Goal: Task Accomplishment & Management: Complete application form

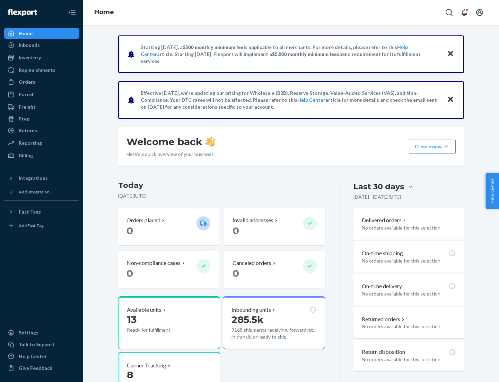
click at [447, 146] on button "Create new Create new inbound Create new order Create new product" at bounding box center [432, 146] width 47 height 14
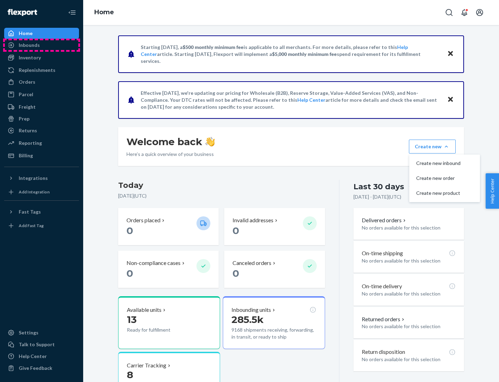
click at [42, 45] on div "Inbounds" at bounding box center [42, 45] width 74 height 10
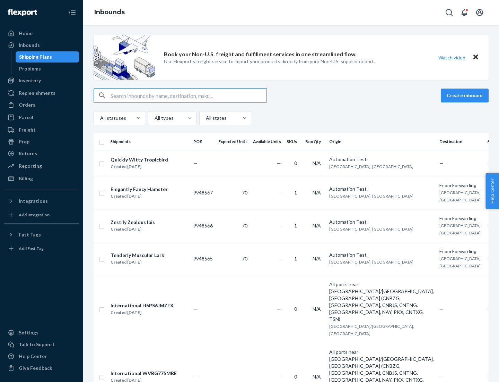
click at [466, 95] on button "Create inbound" at bounding box center [465, 95] width 48 height 14
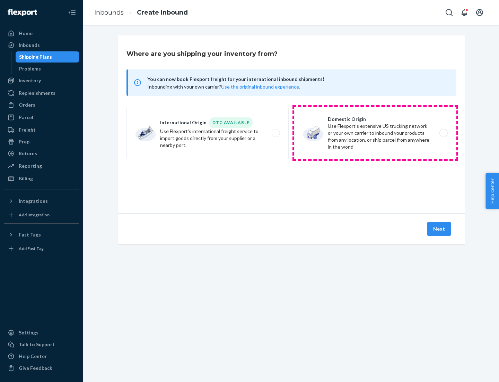
click at [376, 133] on label "Domestic Origin Use Flexport’s extensive US trucking network or your own carrie…" at bounding box center [375, 133] width 162 height 52
click at [444, 133] on input "Domestic Origin Use Flexport’s extensive US trucking network or your own carrie…" at bounding box center [446, 133] width 5 height 5
radio input "true"
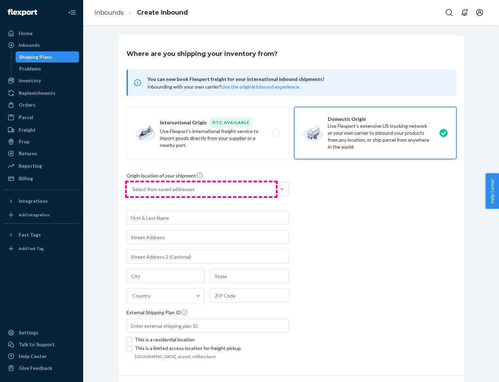
click at [202, 189] on div "Select from saved addresses" at bounding box center [201, 189] width 149 height 14
click at [133, 189] on input "Select from saved addresses" at bounding box center [132, 189] width 1 height 7
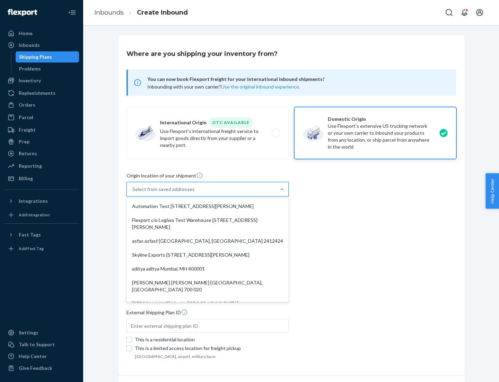
scroll to position [3, 0]
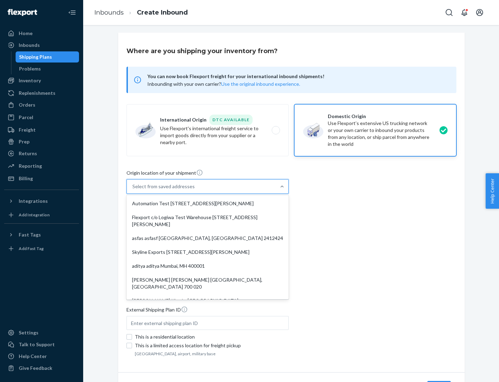
click at [208, 203] on div "Automation Test [STREET_ADDRESS][PERSON_NAME]" at bounding box center [208, 203] width 160 height 14
click at [133, 190] on input "option Automation Test [STREET_ADDRESS][PERSON_NAME]. 9 results available. Use …" at bounding box center [132, 186] width 1 height 7
type input "Automation Test"
type input "9th Floor"
type input "[GEOGRAPHIC_DATA]"
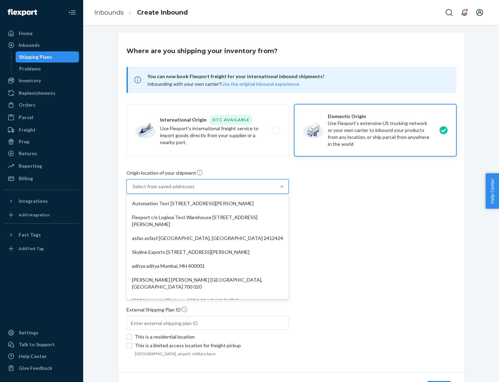
type input "CA"
type input "94104"
type input "[STREET_ADDRESS][PERSON_NAME]"
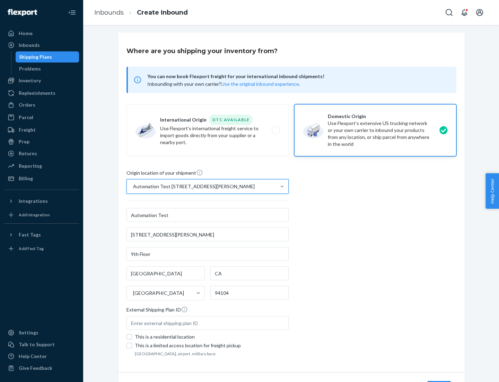
scroll to position [41, 0]
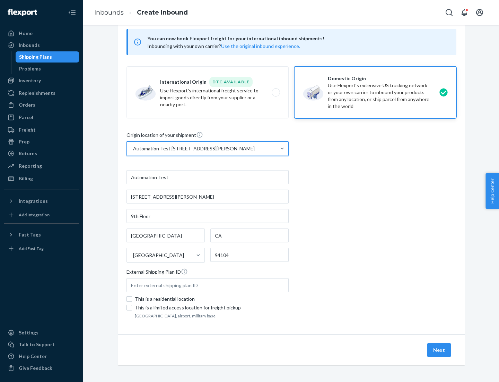
click at [440, 350] on button "Next" at bounding box center [440, 350] width 24 height 14
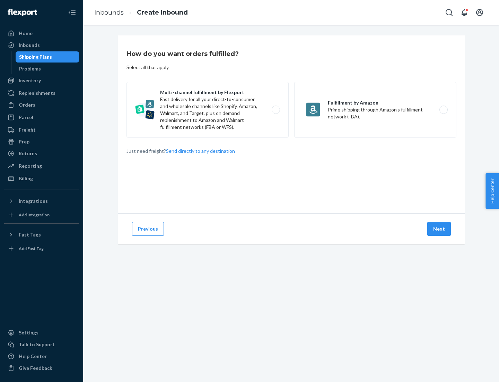
click at [208, 110] on label "Multi-channel fulfillment by Flexport Fast delivery for all your direct-to-cons…" at bounding box center [208, 109] width 162 height 55
click at [276, 110] on input "Multi-channel fulfillment by Flexport Fast delivery for all your direct-to-cons…" at bounding box center [278, 110] width 5 height 5
radio input "true"
click at [440, 229] on button "Next" at bounding box center [440, 229] width 24 height 14
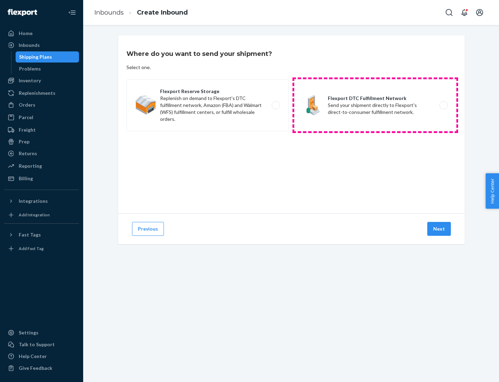
click at [376, 105] on label "Flexport DTC Fulfillment Network Send your shipment directly to Flexport's dire…" at bounding box center [375, 105] width 162 height 52
click at [444, 105] on input "Flexport DTC Fulfillment Network Send your shipment directly to Flexport's dire…" at bounding box center [446, 105] width 5 height 5
radio input "true"
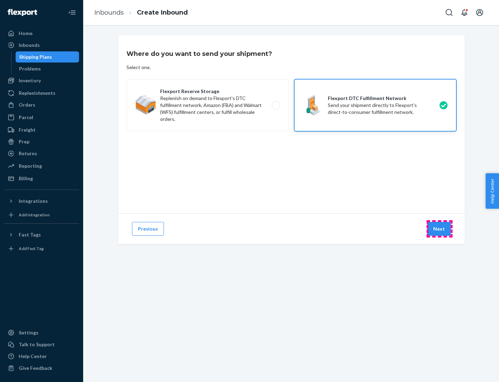
click at [440, 229] on button "Next" at bounding box center [440, 229] width 24 height 14
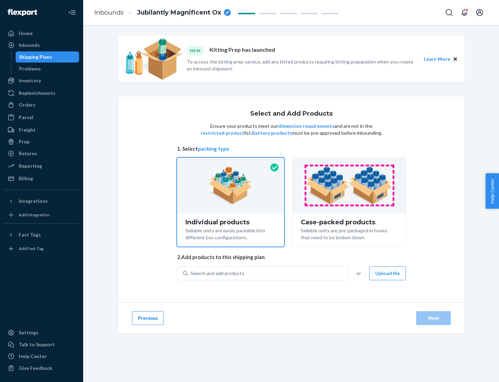
click at [350, 185] on img at bounding box center [349, 185] width 86 height 38
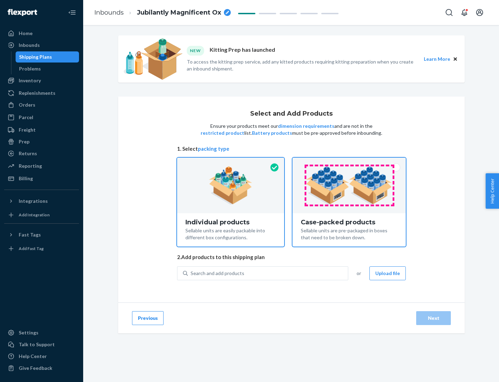
click at [350, 162] on input "Case-packed products Sellable units are pre-packaged in boxes that need to be b…" at bounding box center [349, 159] width 5 height 5
radio input "true"
radio input "false"
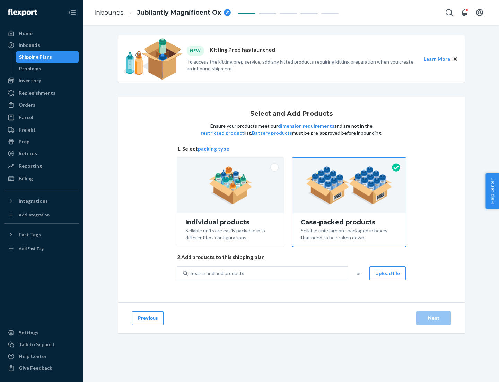
click at [268, 273] on div "Search and add products" at bounding box center [268, 273] width 160 height 12
click at [191, 273] on input "Search and add products" at bounding box center [191, 272] width 1 height 7
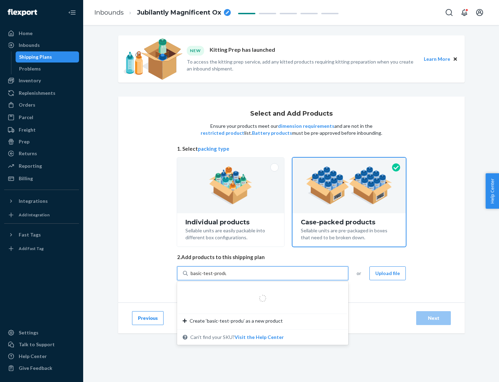
type input "basic-test-product-1"
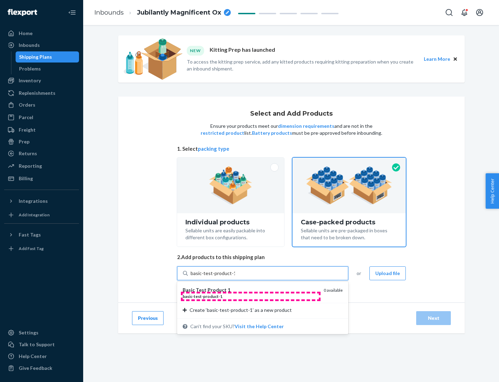
click at [251, 296] on div "basic - test - product - 1" at bounding box center [251, 296] width 136 height 6
click at [235, 276] on input "basic-test-product-1" at bounding box center [213, 272] width 44 height 7
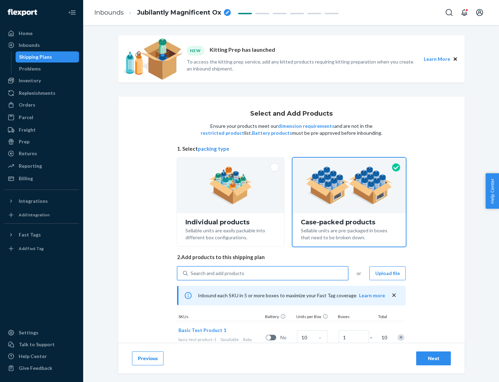
scroll to position [25, 0]
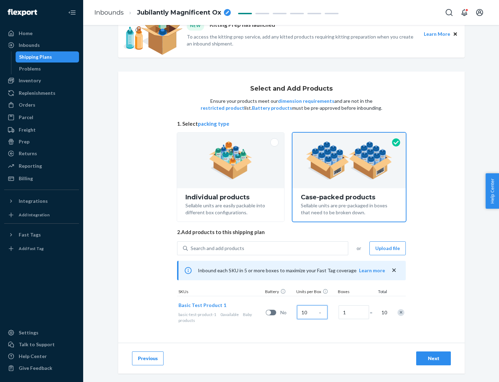
type input "10"
type input "7"
click at [434, 358] on div "Next" at bounding box center [433, 357] width 23 height 7
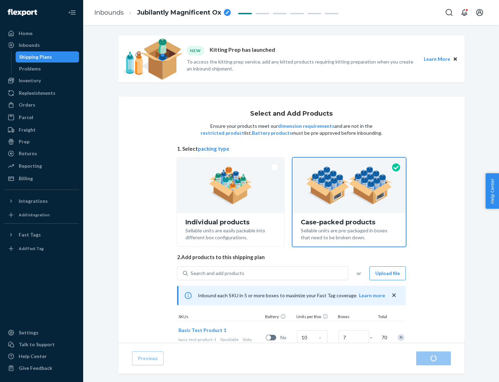
radio input "true"
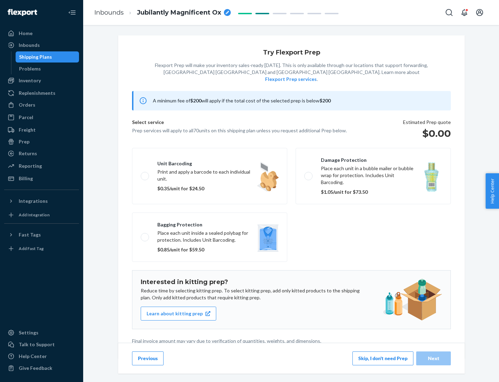
scroll to position [2, 0]
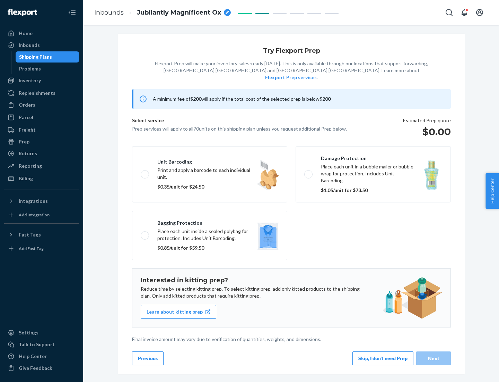
click at [383, 358] on button "Skip, I don't need Prep" at bounding box center [383, 358] width 61 height 14
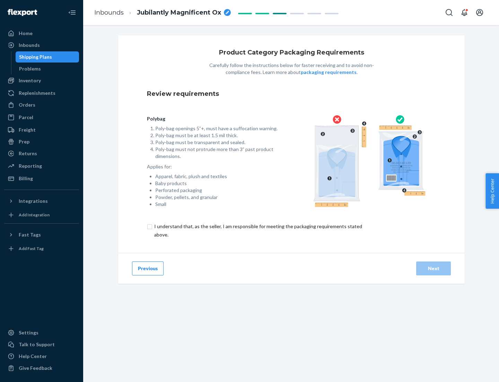
click at [258, 230] on input "checkbox" at bounding box center [262, 230] width 231 height 17
checkbox input "true"
click at [434, 268] on div "Next" at bounding box center [433, 268] width 23 height 7
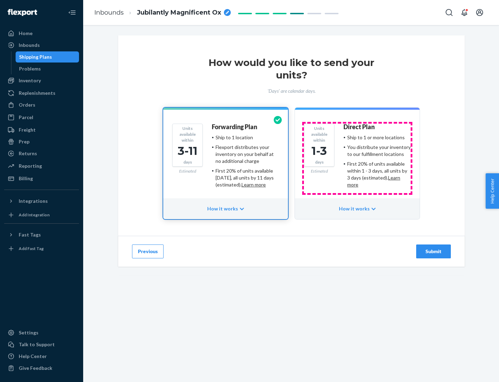
click at [358, 158] on ul "Ship to 1 or more locations You distribute your inventory to our fulfillment lo…" at bounding box center [377, 161] width 67 height 54
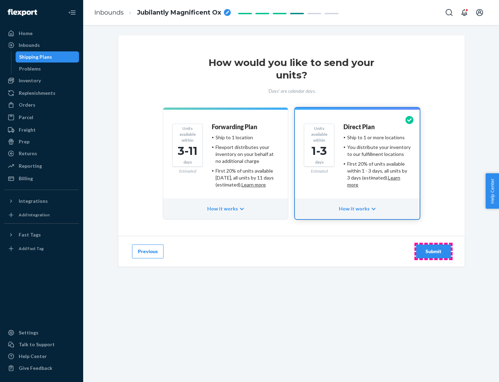
click at [434, 251] on div "Submit" at bounding box center [433, 251] width 23 height 7
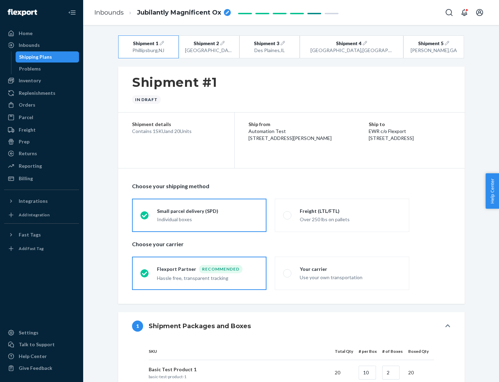
radio input "true"
radio input "false"
radio input "true"
radio input "false"
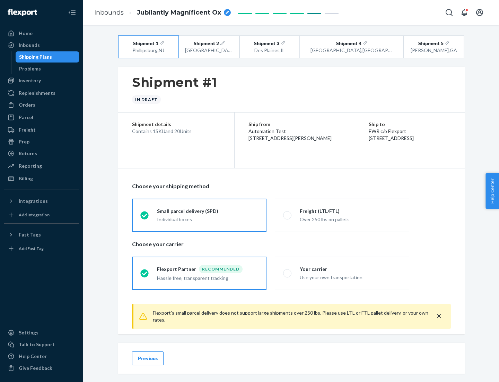
scroll to position [8, 0]
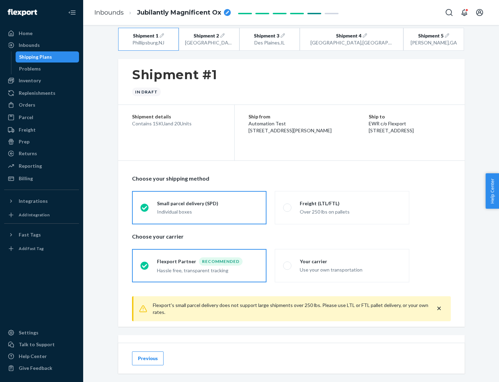
click at [351, 203] on div "Freight (LTL/FTL)" at bounding box center [350, 203] width 101 height 7
click at [288, 205] on input "Freight (LTL/FTL) Over 250 lbs on pallets" at bounding box center [285, 207] width 5 height 5
radio input "true"
radio input "false"
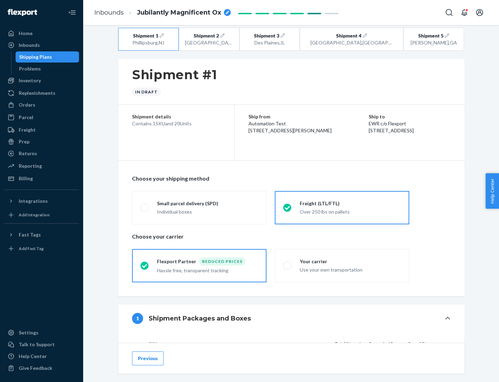
scroll to position [66, 0]
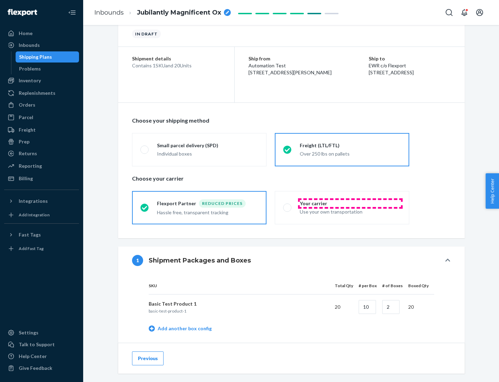
click at [351, 203] on div "Your carrier" at bounding box center [350, 203] width 101 height 7
click at [288, 205] on input "Your carrier Use your own transportation" at bounding box center [285, 207] width 5 height 5
radio input "true"
radio input "false"
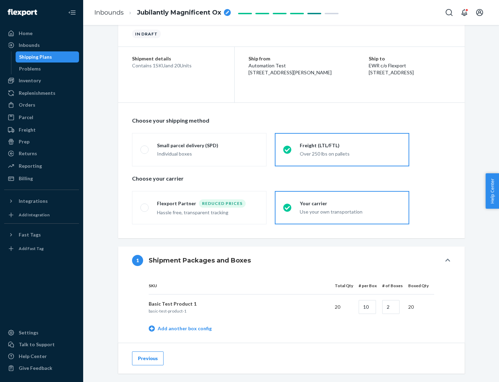
scroll to position [219, 0]
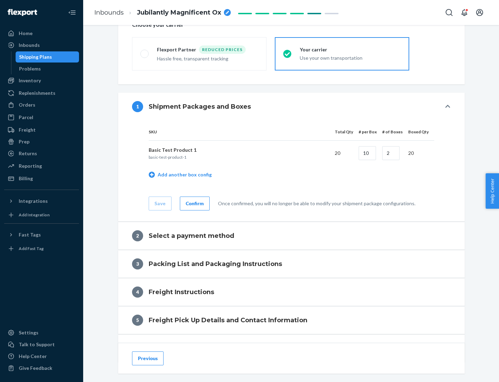
click at [194, 203] on div "Confirm" at bounding box center [195, 203] width 18 height 7
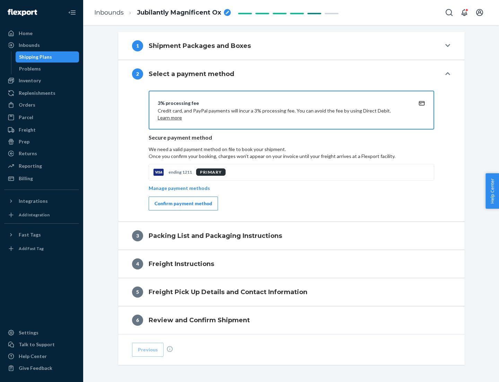
click at [183, 203] on div "Confirm payment method" at bounding box center [184, 203] width 58 height 7
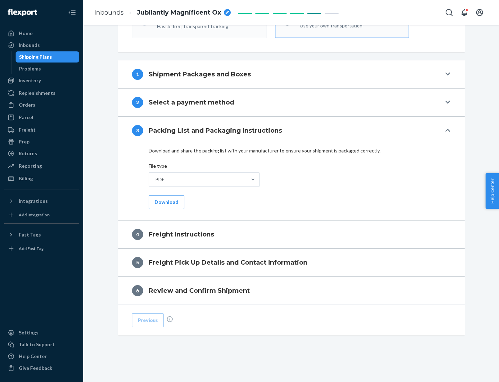
scroll to position [250, 0]
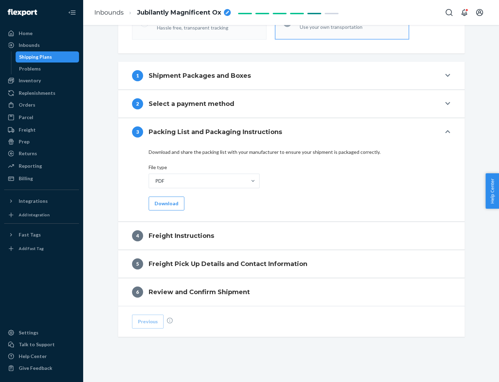
click at [166, 203] on button "Download" at bounding box center [167, 203] width 36 height 14
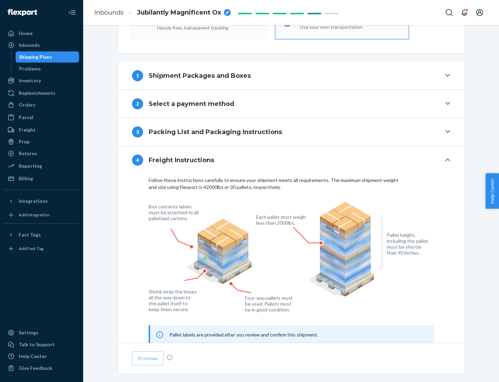
scroll to position [419, 0]
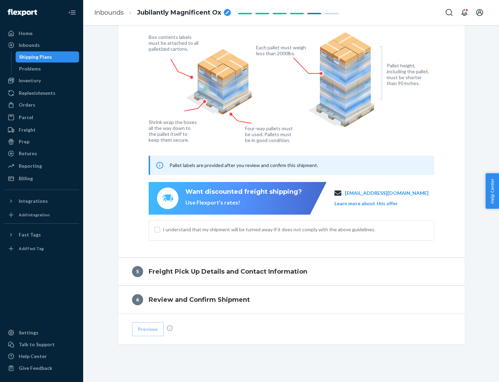
click at [375, 203] on button "Learn more about this offer" at bounding box center [366, 203] width 63 height 7
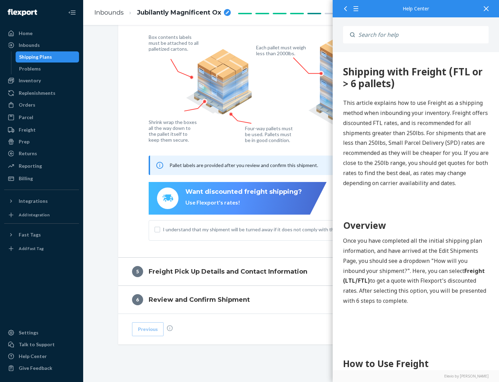
scroll to position [0, 0]
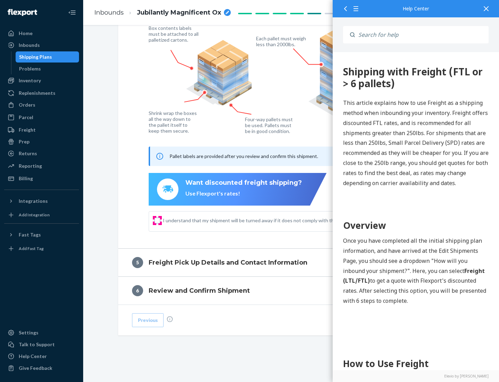
click at [157, 220] on input "I understand that my shipment will be turned away if it does not comply with th…" at bounding box center [158, 220] width 6 height 6
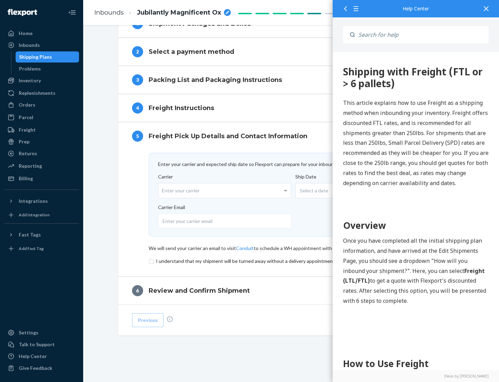
click at [292, 260] on input "checkbox" at bounding box center [292, 261] width 286 height 8
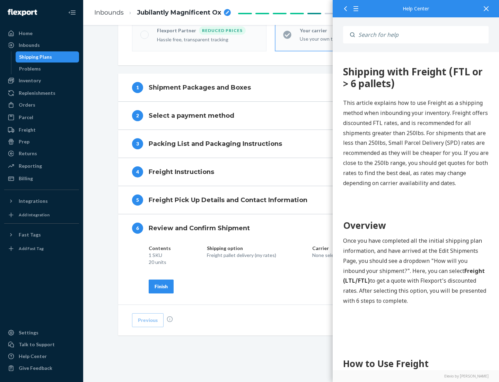
scroll to position [238, 0]
click at [161, 286] on div "Finish" at bounding box center [161, 286] width 13 height 7
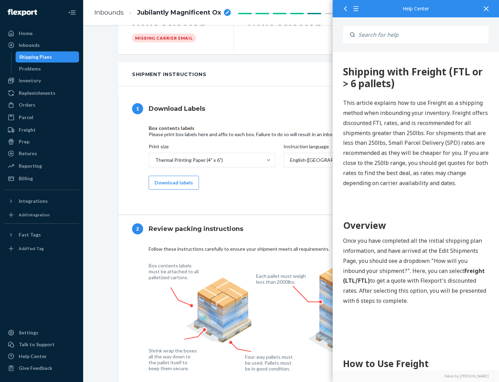
scroll to position [0, 0]
